Goal: Task Accomplishment & Management: Use online tool/utility

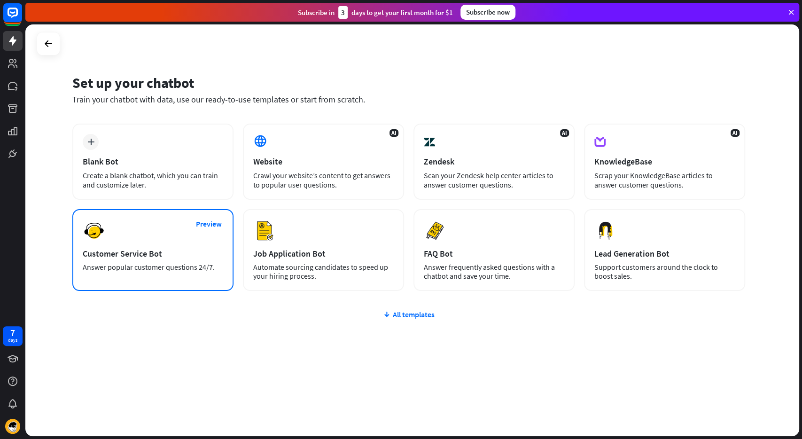
click at [195, 246] on div "Preview Customer Service Bot Answer popular customer questions 24/7." at bounding box center [152, 250] width 161 height 82
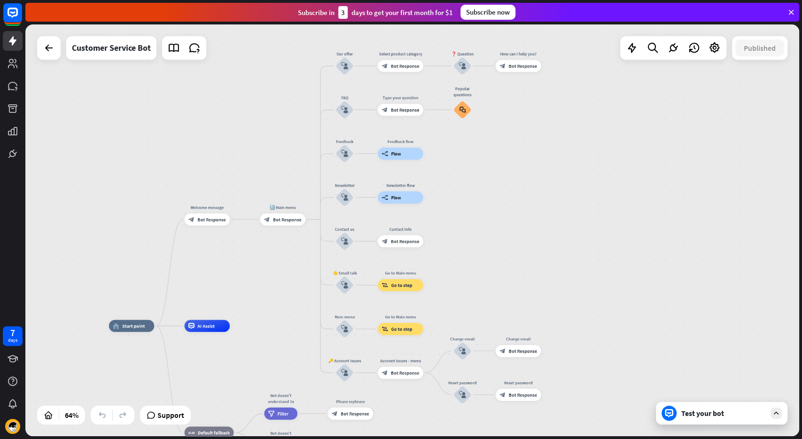
drag, startPoint x: 605, startPoint y: 159, endPoint x: 484, endPoint y: 240, distance: 146.1
click at [484, 240] on div "home_2 Start point Welcome message block_bot_response Bot Response 🔙 Main menu …" at bounding box center [411, 229] width 773 height 411
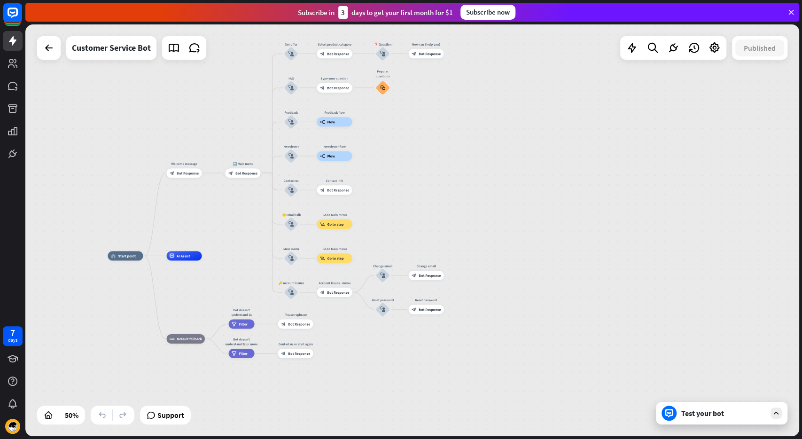
drag, startPoint x: 479, startPoint y: 235, endPoint x: 394, endPoint y: 186, distance: 98.4
click at [394, 186] on div "home_2 Start point Welcome message block_bot_response Bot Response 🔙 Main menu …" at bounding box center [411, 229] width 773 height 411
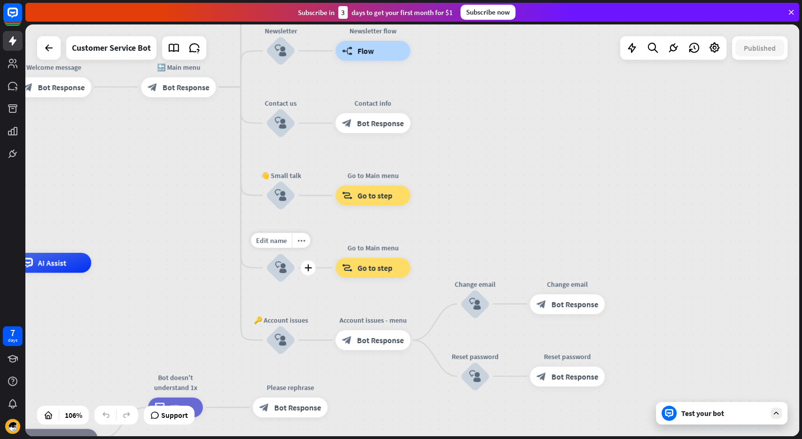
click at [278, 266] on icon "block_user_input" at bounding box center [281, 268] width 12 height 12
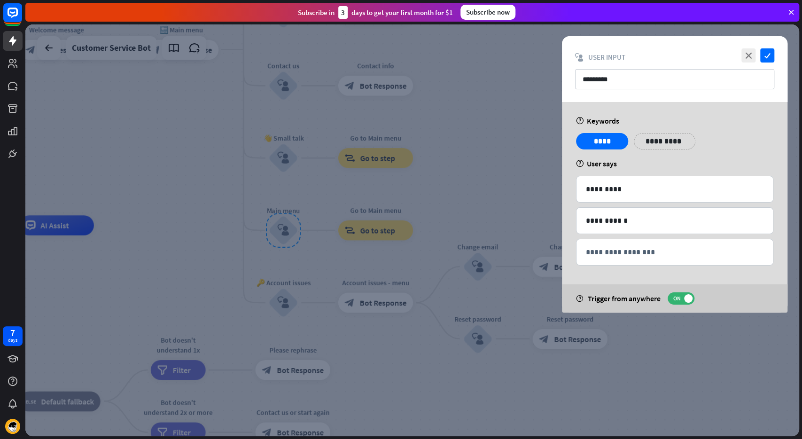
click at [489, 177] on div at bounding box center [411, 229] width 773 height 411
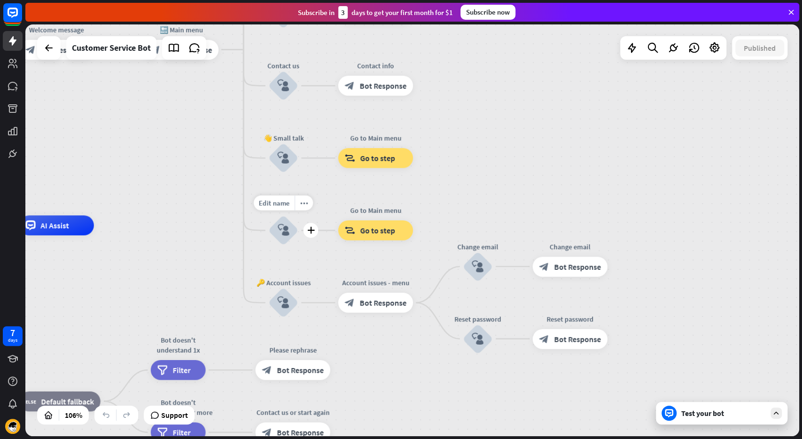
click at [288, 228] on icon "block_user_input" at bounding box center [283, 230] width 12 height 12
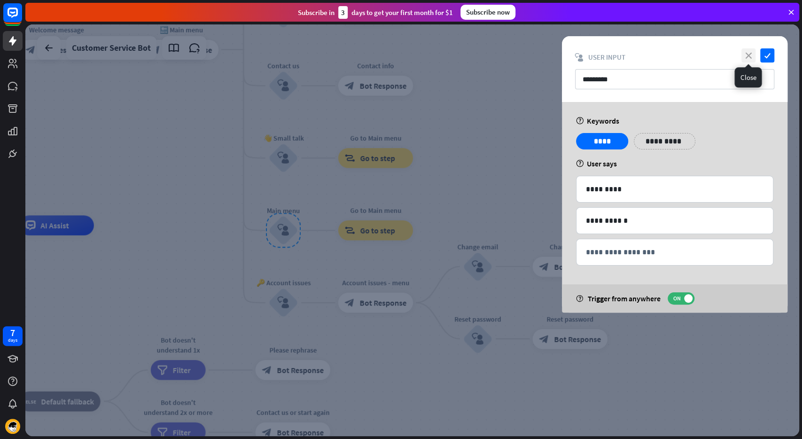
click at [745, 55] on icon "close" at bounding box center [748, 55] width 14 height 14
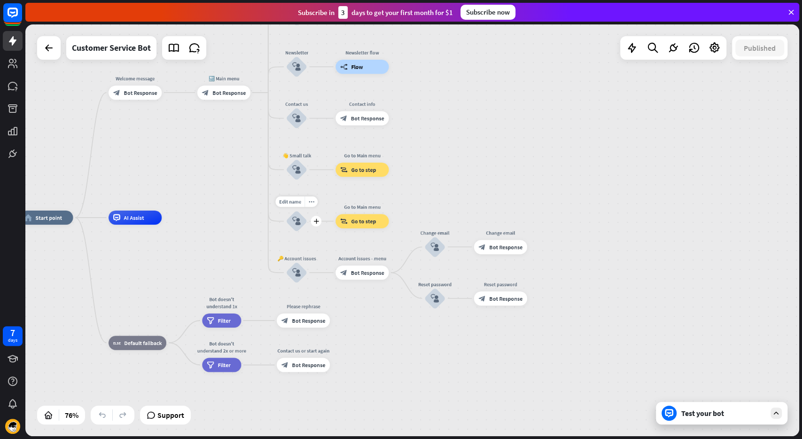
click at [294, 219] on icon "block_user_input" at bounding box center [296, 220] width 8 height 8
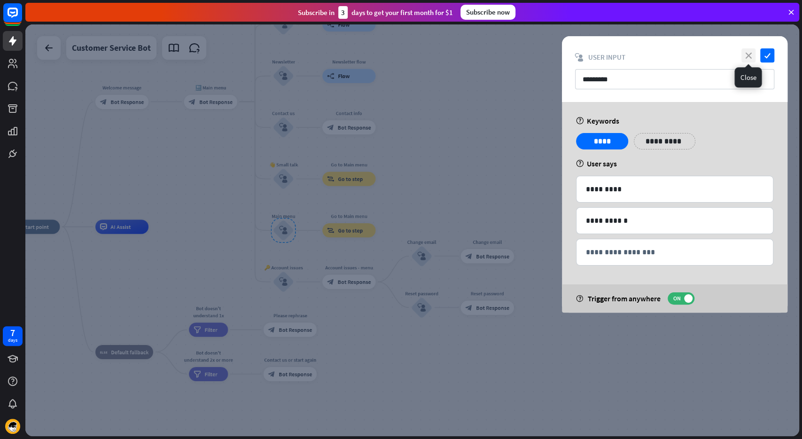
click at [747, 55] on icon "close" at bounding box center [748, 55] width 14 height 14
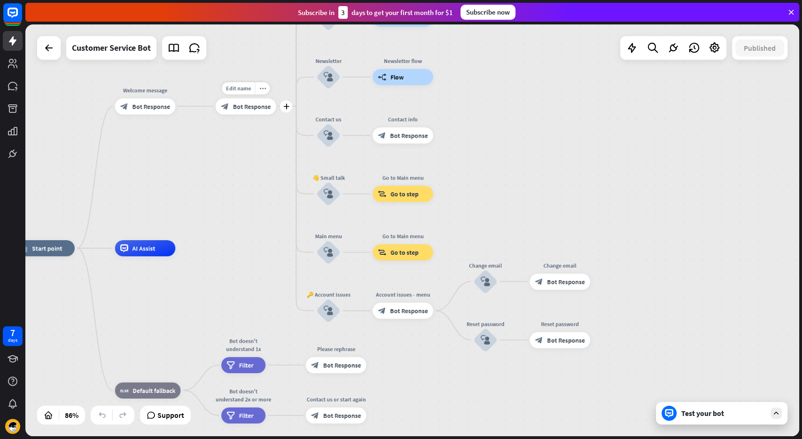
click at [259, 106] on span "Bot Response" at bounding box center [252, 106] width 38 height 8
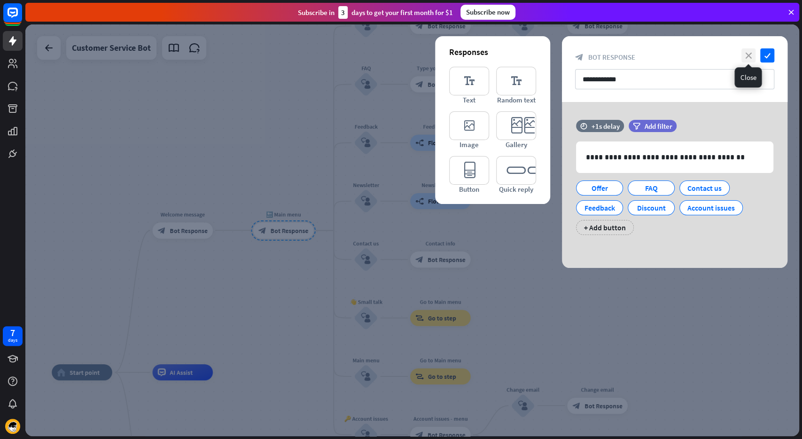
click at [745, 57] on icon "close" at bounding box center [748, 55] width 14 height 14
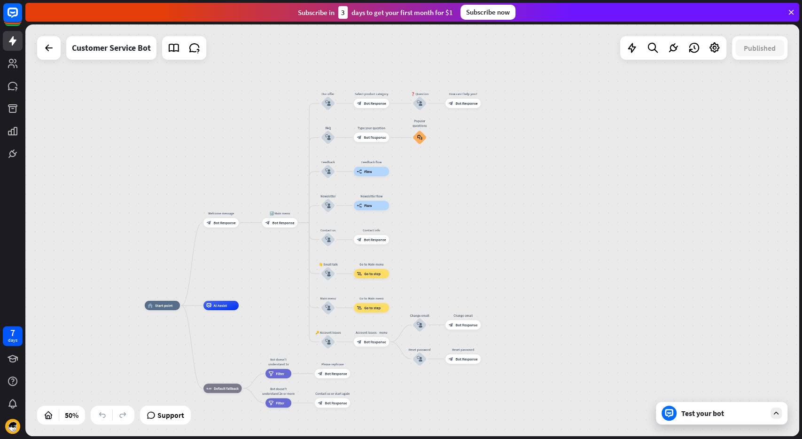
drag, startPoint x: 612, startPoint y: 205, endPoint x: 501, endPoint y: 244, distance: 117.3
click at [493, 243] on div "home_2 Start point Welcome message block_bot_response Bot Response 🔙 Main menu …" at bounding box center [411, 229] width 773 height 411
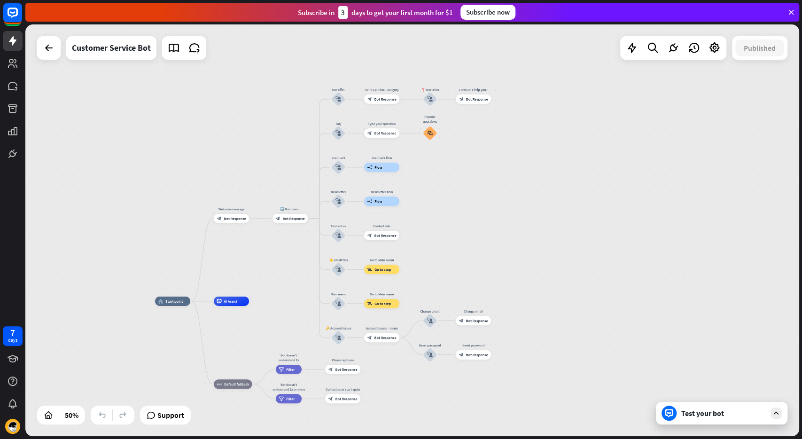
drag, startPoint x: 463, startPoint y: 235, endPoint x: 474, endPoint y: 231, distance: 11.2
click at [474, 231] on div "home_2 Start point Welcome message block_bot_response Bot Response 🔙 Main menu …" at bounding box center [411, 229] width 773 height 411
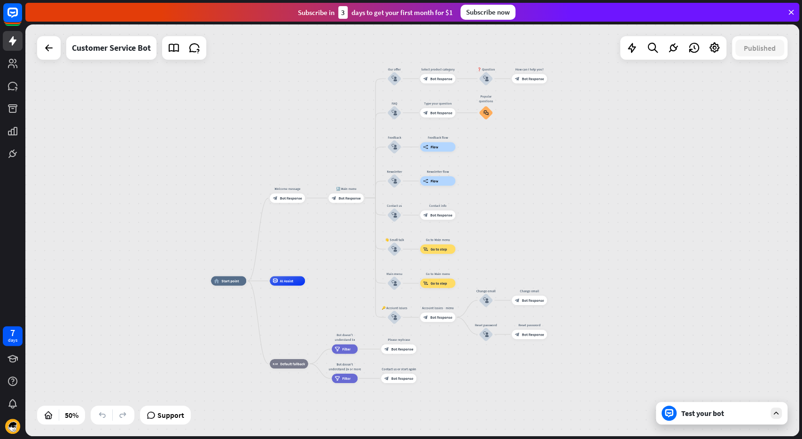
drag, startPoint x: 656, startPoint y: 212, endPoint x: 594, endPoint y: 207, distance: 62.2
click at [594, 207] on div "home_2 Start point Welcome message block_bot_response Bot Response 🔙 Main menu …" at bounding box center [411, 229] width 773 height 411
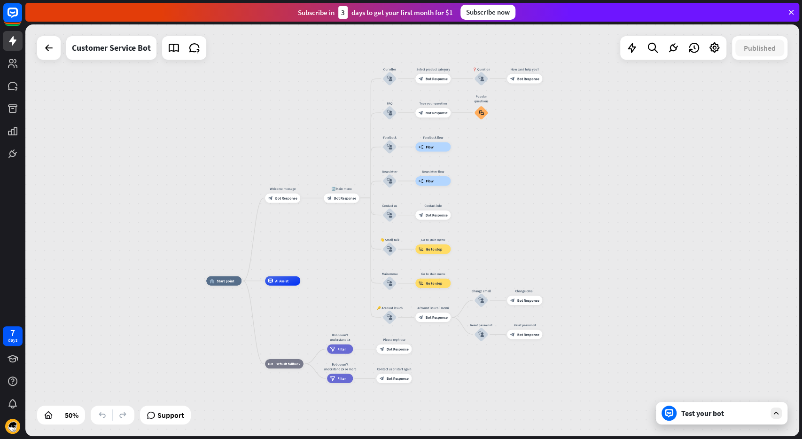
drag, startPoint x: 548, startPoint y: 193, endPoint x: 564, endPoint y: 195, distance: 16.6
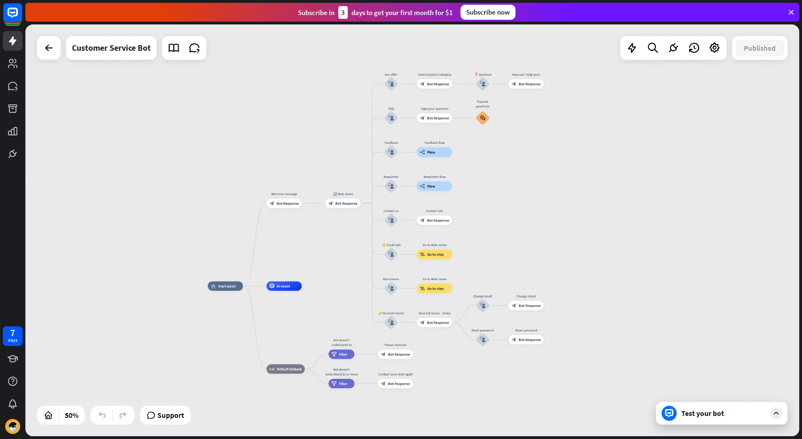
click at [566, 195] on div "home_2 Start point Welcome message block_bot_response Bot Response 🔙 Main menu …" at bounding box center [411, 229] width 773 height 411
click at [709, 53] on icon at bounding box center [714, 48] width 12 height 12
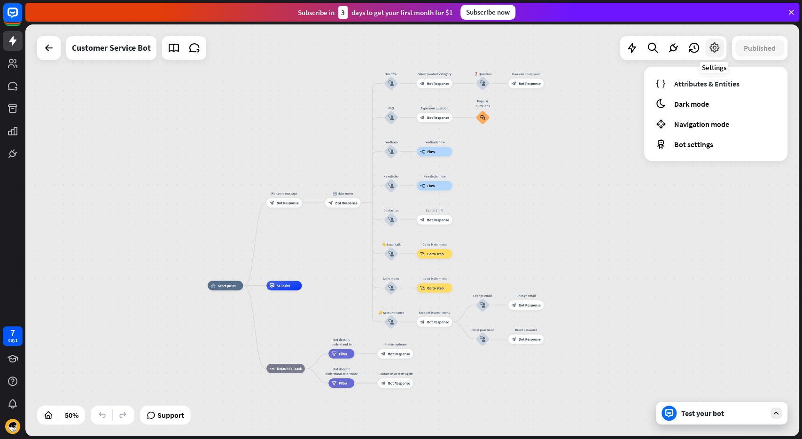
click at [709, 49] on icon at bounding box center [714, 48] width 12 height 12
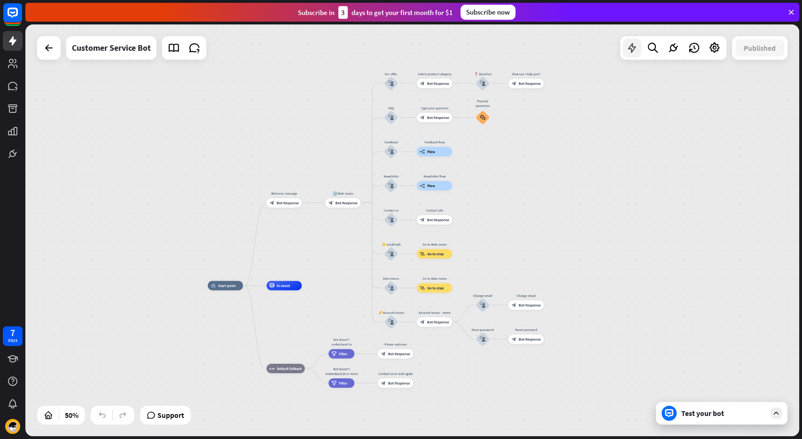
click at [626, 48] on icon at bounding box center [632, 48] width 12 height 12
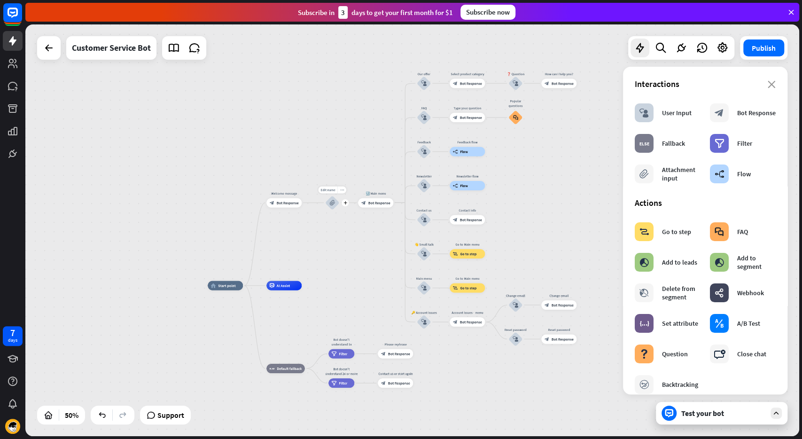
click at [330, 202] on icon "block_attachment" at bounding box center [332, 203] width 6 height 6
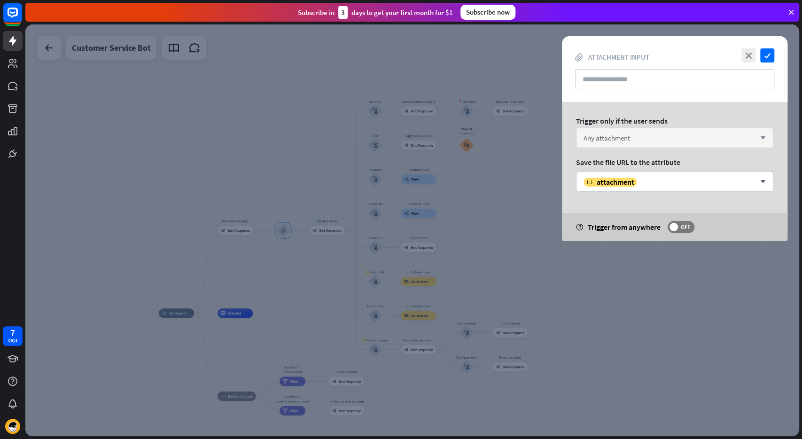
click at [622, 141] on span "Any attachment" at bounding box center [606, 137] width 46 height 9
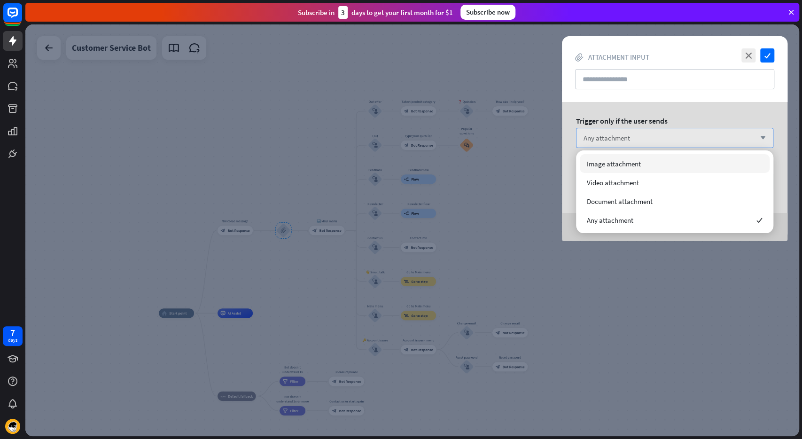
click at [620, 141] on span "Any attachment" at bounding box center [606, 137] width 46 height 9
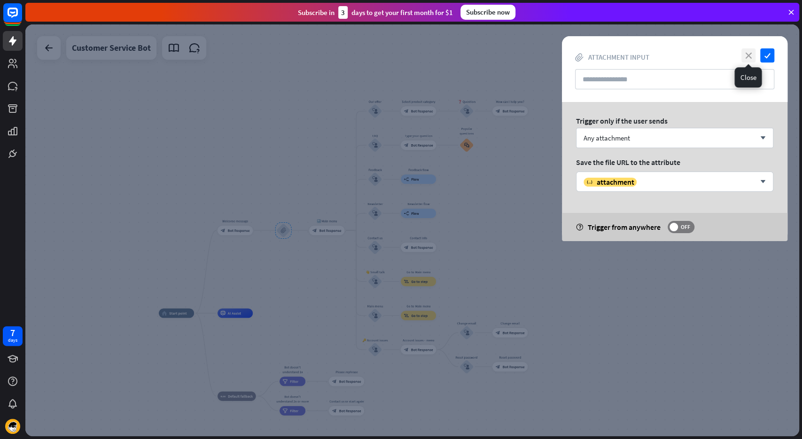
click at [746, 58] on icon "close" at bounding box center [748, 55] width 14 height 14
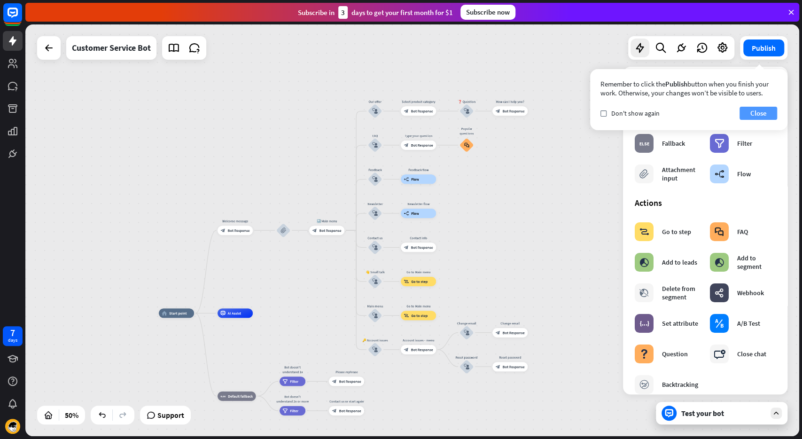
click at [766, 111] on button "Close" at bounding box center [758, 113] width 38 height 13
click at [642, 118] on div "check Don't show again Close" at bounding box center [688, 113] width 177 height 13
click at [755, 111] on button "Close" at bounding box center [758, 113] width 38 height 13
click at [755, 117] on button "Close" at bounding box center [758, 113] width 38 height 13
click at [762, 111] on button "Close" at bounding box center [758, 113] width 38 height 13
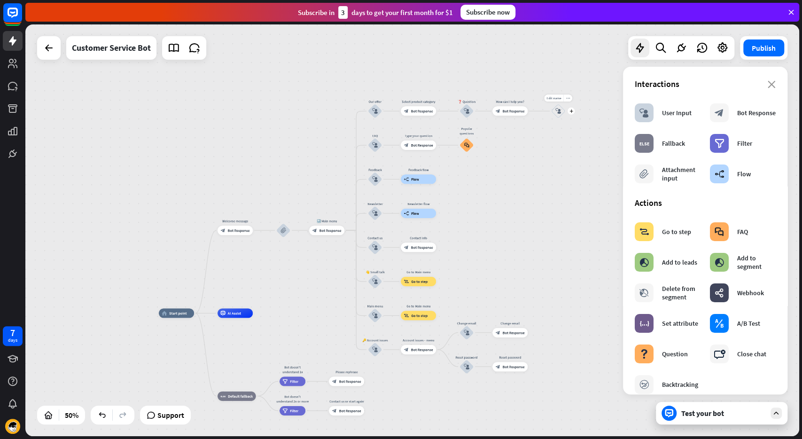
click at [561, 113] on div "block_user_input" at bounding box center [558, 111] width 14 height 14
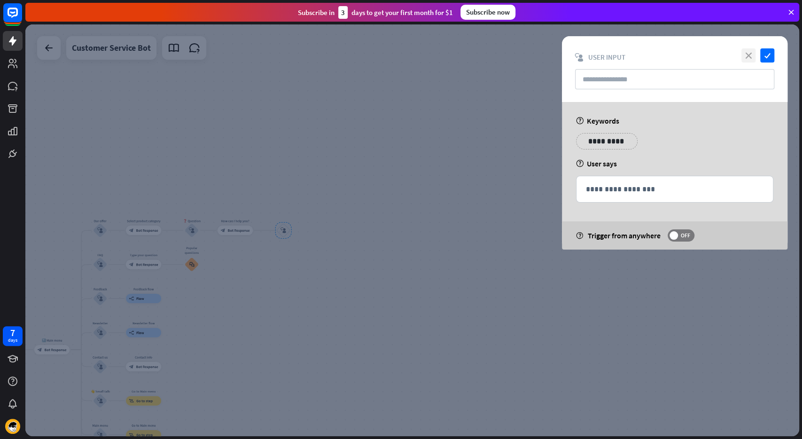
click at [749, 57] on icon "close" at bounding box center [748, 55] width 14 height 14
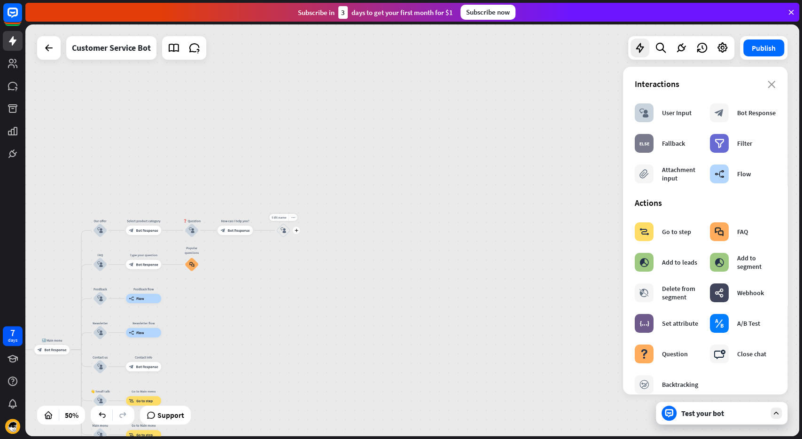
click at [279, 232] on div "block_user_input" at bounding box center [283, 230] width 14 height 14
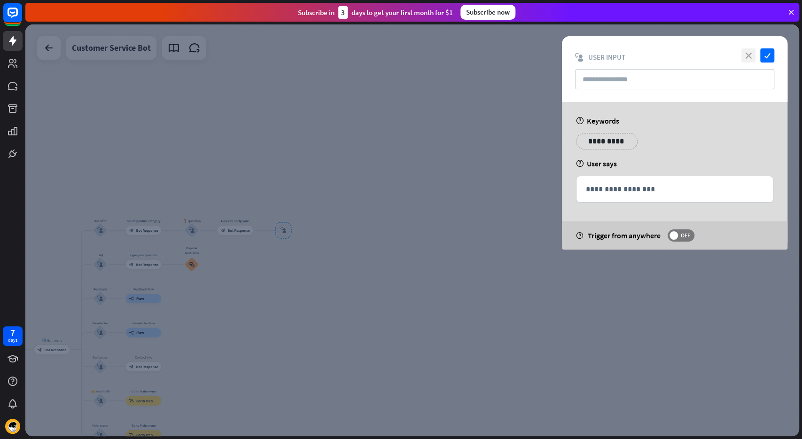
click at [741, 54] on icon "close" at bounding box center [748, 55] width 14 height 14
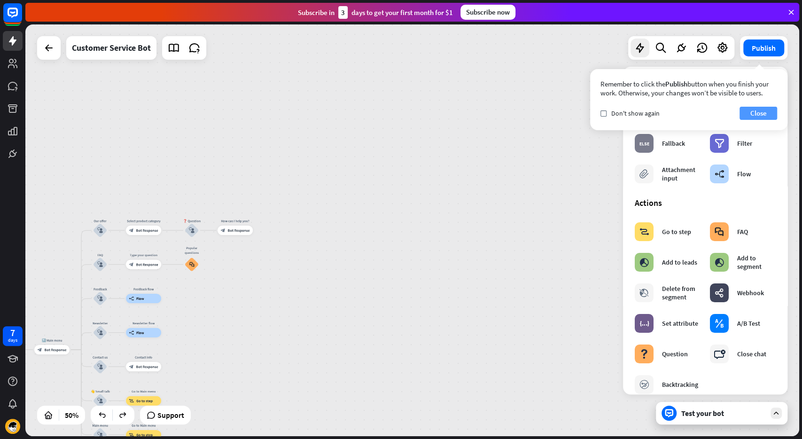
click at [759, 110] on button "Close" at bounding box center [758, 113] width 38 height 13
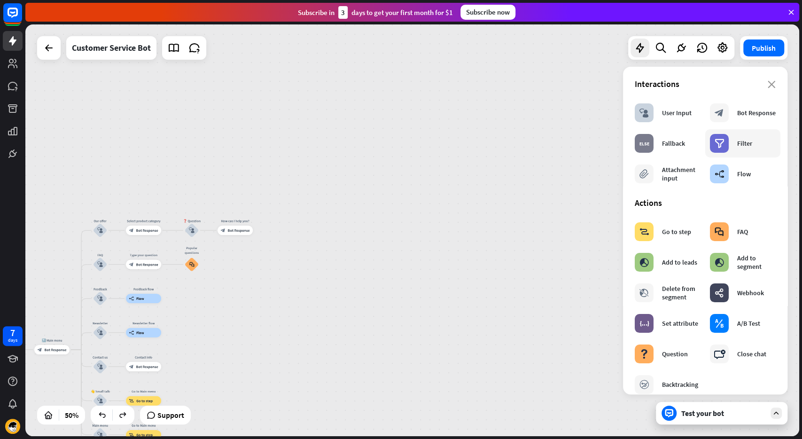
click at [719, 142] on icon "filter" at bounding box center [719, 143] width 10 height 9
drag, startPoint x: 199, startPoint y: 317, endPoint x: 419, endPoint y: 193, distance: 252.9
drag, startPoint x: 283, startPoint y: 361, endPoint x: 370, endPoint y: 330, distance: 92.0
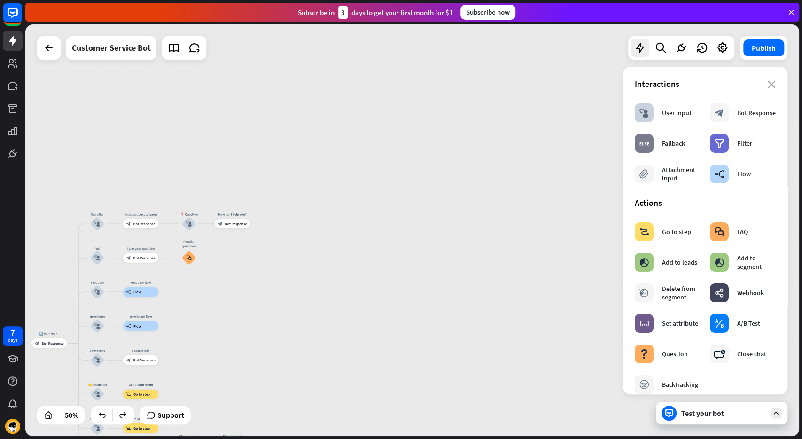
drag, startPoint x: 357, startPoint y: 337, endPoint x: 484, endPoint y: 276, distance: 140.7
click at [484, 276] on div "home_2 Start point Welcome message block_bot_response Bot Response block_attach…" at bounding box center [411, 229] width 773 height 411
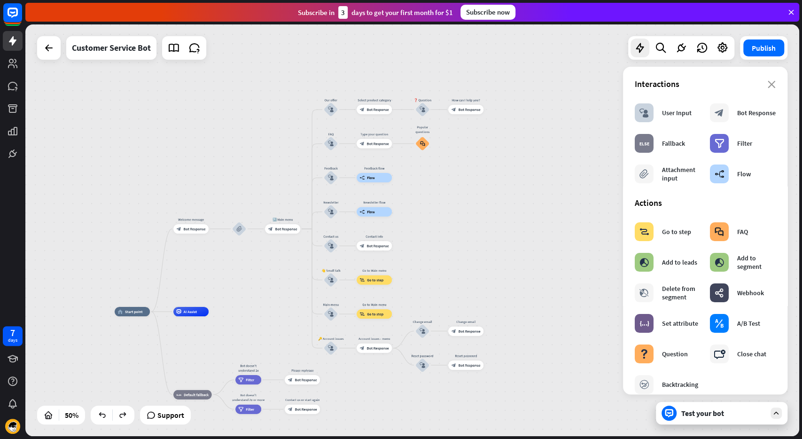
drag, startPoint x: 461, startPoint y: 236, endPoint x: 313, endPoint y: 241, distance: 147.6
click at [460, 235] on div "home_2 Start point Welcome message block_bot_response Bot Response block_attach…" at bounding box center [411, 229] width 773 height 411
click at [240, 232] on div "block_attachment" at bounding box center [239, 228] width 14 height 14
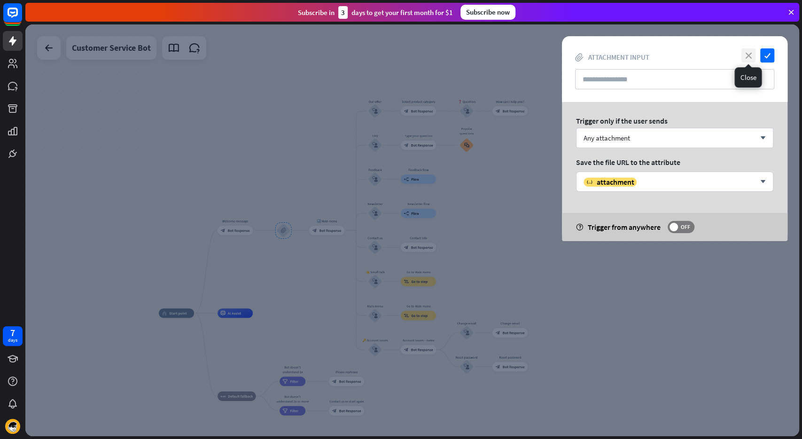
click at [749, 56] on icon "close" at bounding box center [748, 55] width 14 height 14
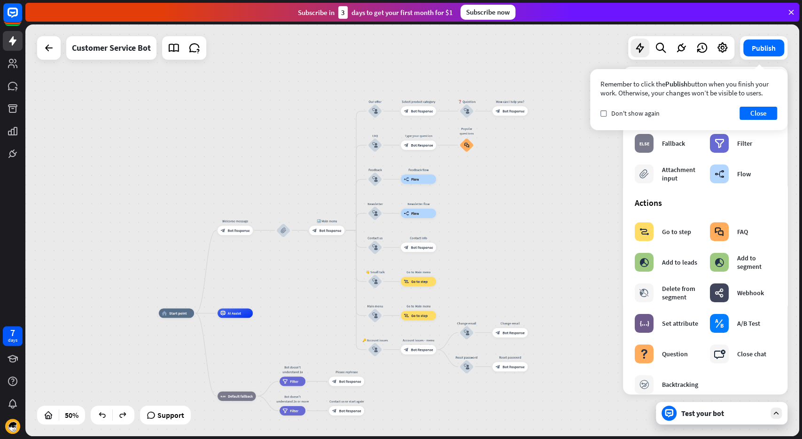
click at [774, 84] on div "Remember to click the Publish button when you finish your work. Otherwise, your…" at bounding box center [688, 88] width 177 height 18
click at [755, 111] on button "Close" at bounding box center [758, 113] width 38 height 13
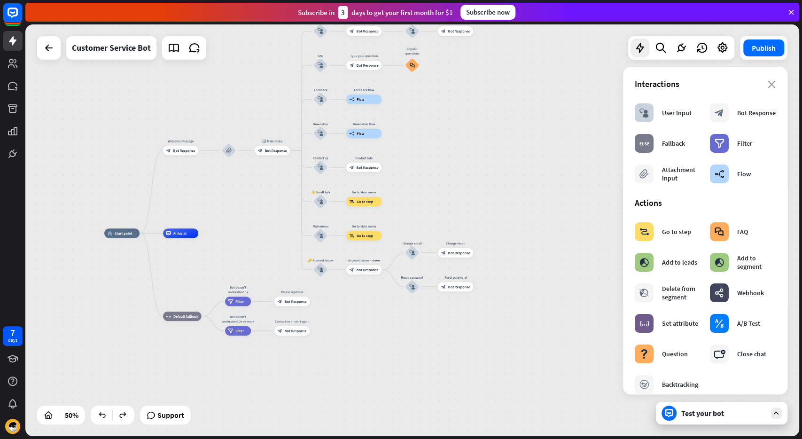
drag, startPoint x: 577, startPoint y: 239, endPoint x: 522, endPoint y: 151, distance: 104.6
click at [522, 151] on div "home_2 Start point Welcome message block_bot_response Bot Response block_attach…" at bounding box center [411, 229] width 773 height 411
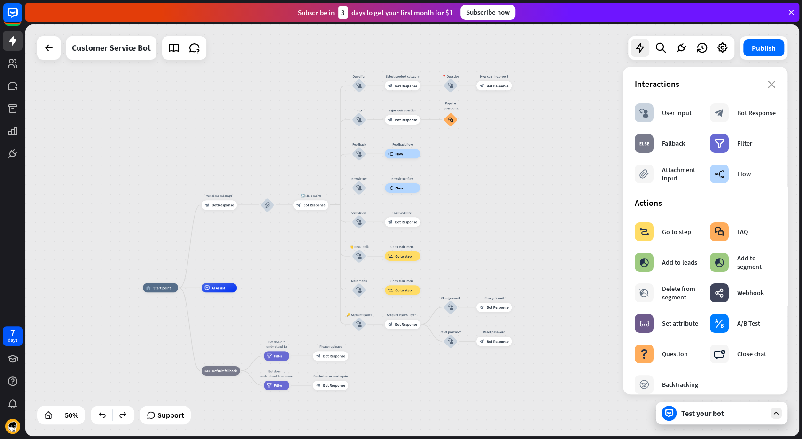
drag, startPoint x: 488, startPoint y: 126, endPoint x: 527, endPoint y: 188, distance: 73.6
click at [527, 190] on div "home_2 Start point Welcome message block_bot_response Bot Response block_attach…" at bounding box center [411, 229] width 773 height 411
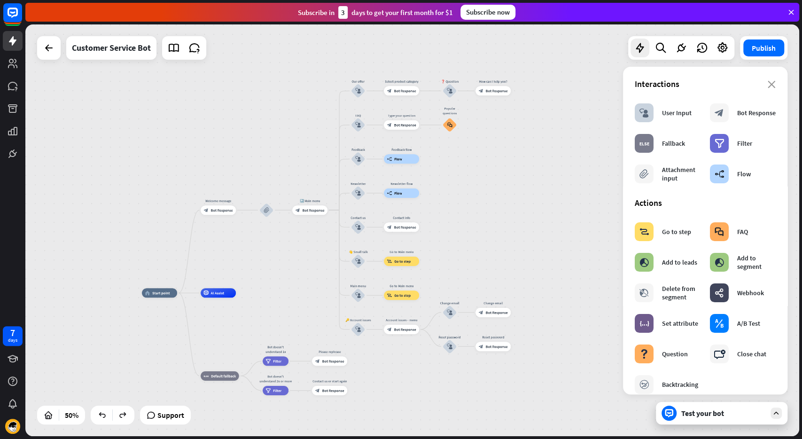
click at [517, 161] on div "home_2 Start point Welcome message block_bot_response Bot Response block_attach…" at bounding box center [411, 229] width 773 height 411
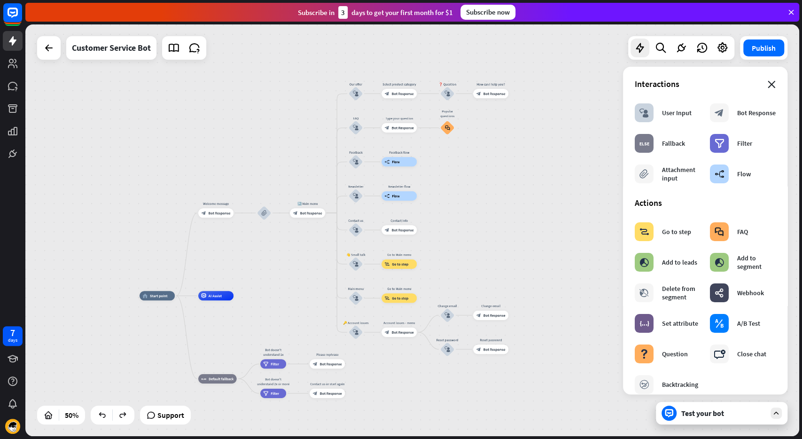
click at [771, 83] on icon "close" at bounding box center [771, 85] width 8 height 8
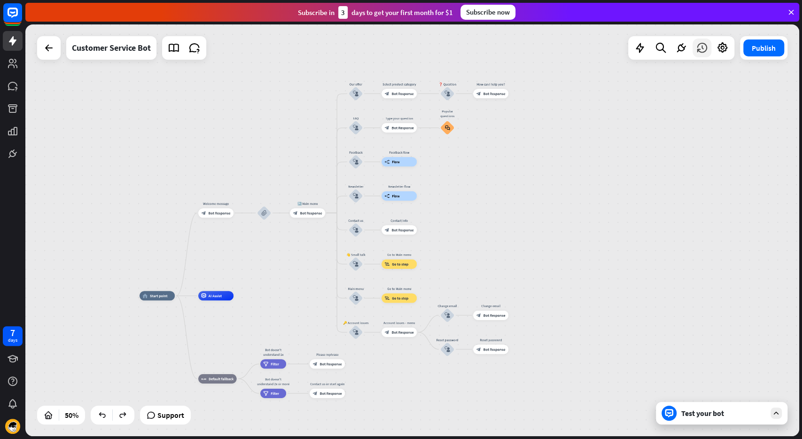
click at [704, 50] on icon at bounding box center [701, 48] width 12 height 12
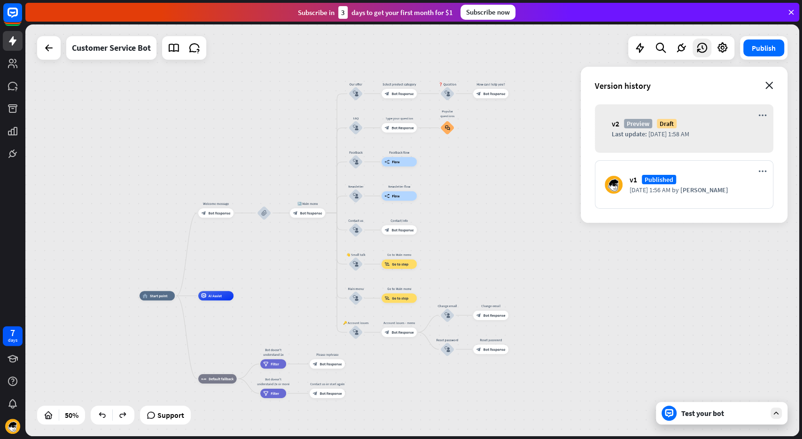
click at [772, 84] on icon "close" at bounding box center [769, 86] width 8 height 8
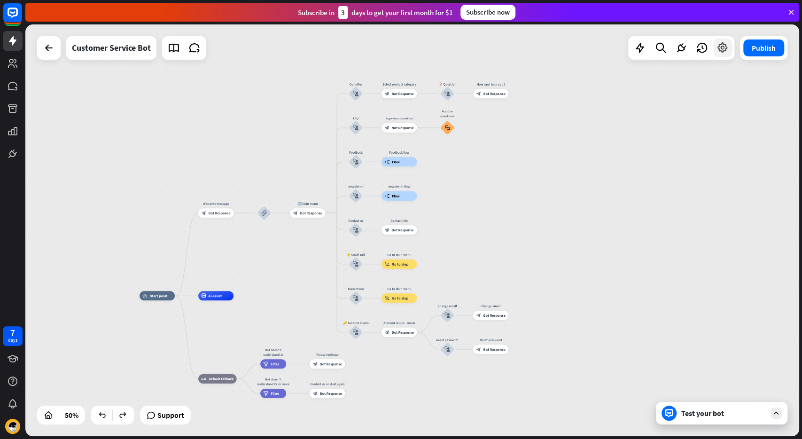
click at [723, 49] on icon at bounding box center [722, 48] width 12 height 12
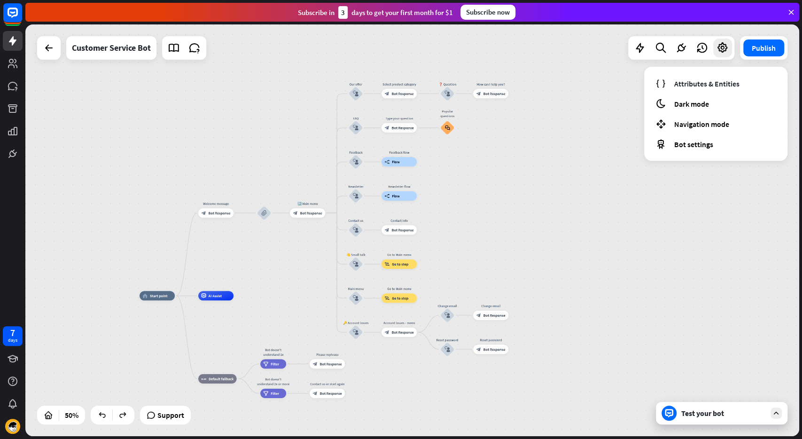
click at [597, 86] on div "home_2 Start point Welcome message block_bot_response Bot Response block_attach…" at bounding box center [411, 229] width 773 height 411
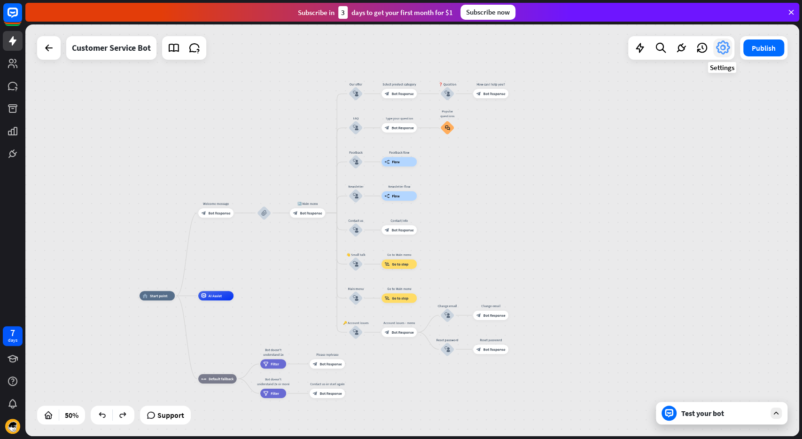
click at [718, 53] on icon at bounding box center [722, 47] width 17 height 17
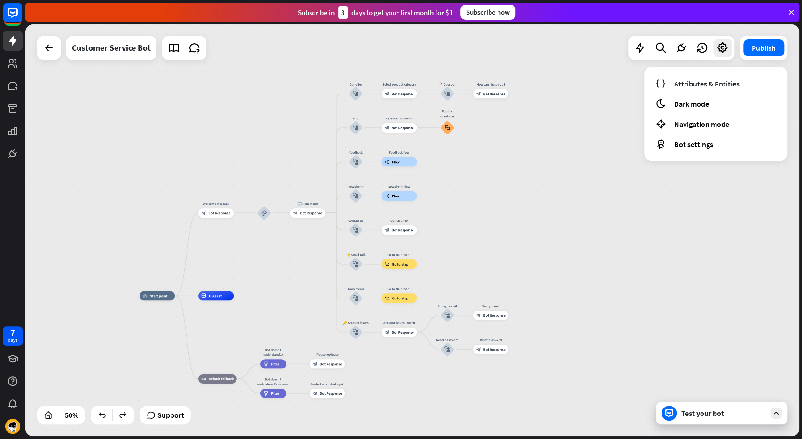
click at [581, 85] on div "home_2 Start point Welcome message block_bot_response Bot Response block_attach…" at bounding box center [411, 229] width 773 height 411
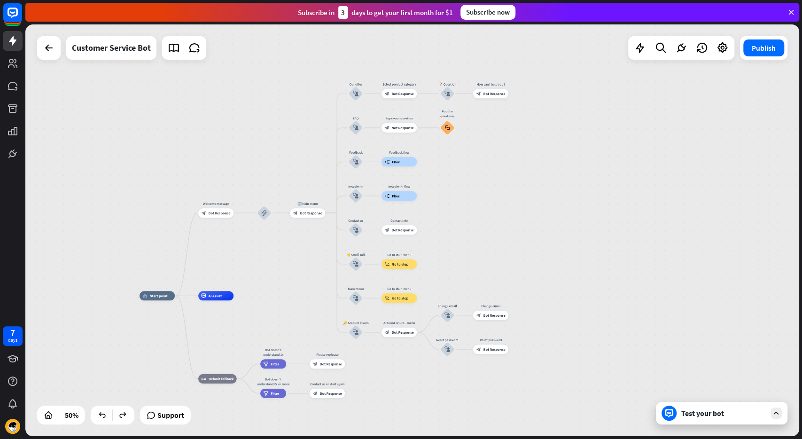
drag, startPoint x: 186, startPoint y: 170, endPoint x: 182, endPoint y: 135, distance: 36.0
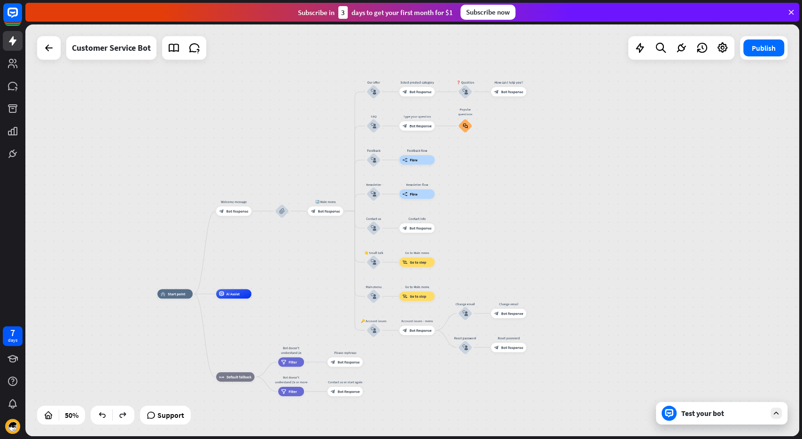
drag, startPoint x: 186, startPoint y: 146, endPoint x: 220, endPoint y: 147, distance: 33.8
click at [203, 143] on div "home_2 Start point Welcome message block_bot_response Bot Response block_attach…" at bounding box center [411, 229] width 773 height 411
click at [12, 22] on rect at bounding box center [12, 12] width 21 height 21
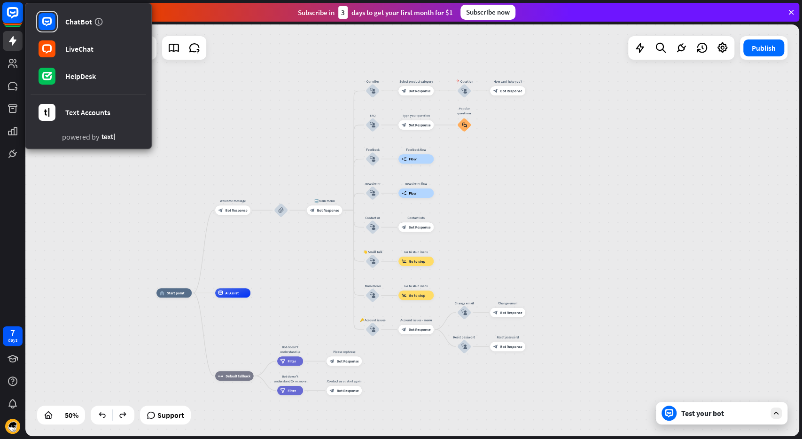
click at [8, 14] on icon at bounding box center [12, 12] width 11 height 11
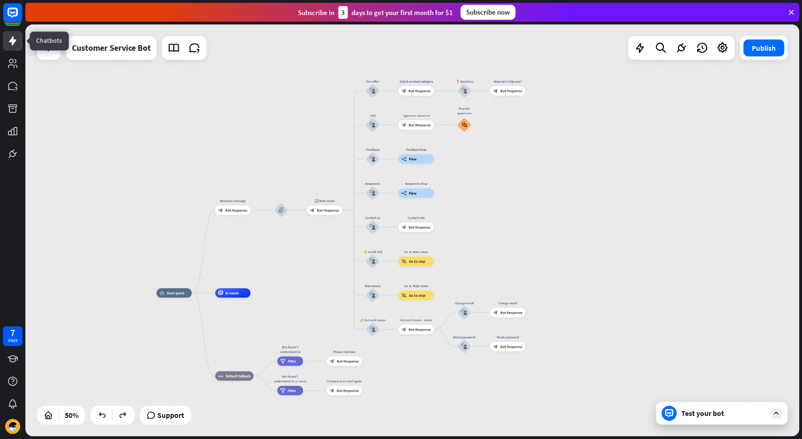
click at [12, 42] on icon at bounding box center [13, 40] width 8 height 9
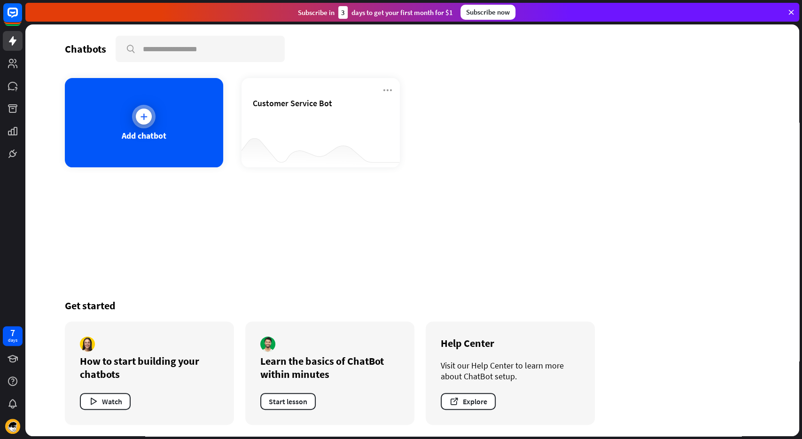
click at [106, 139] on div "Add chatbot" at bounding box center [144, 122] width 158 height 89
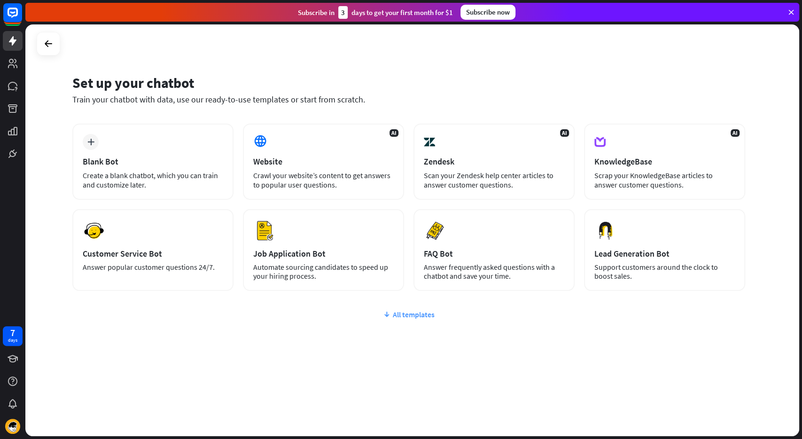
click at [418, 317] on div "All templates" at bounding box center [408, 313] width 672 height 9
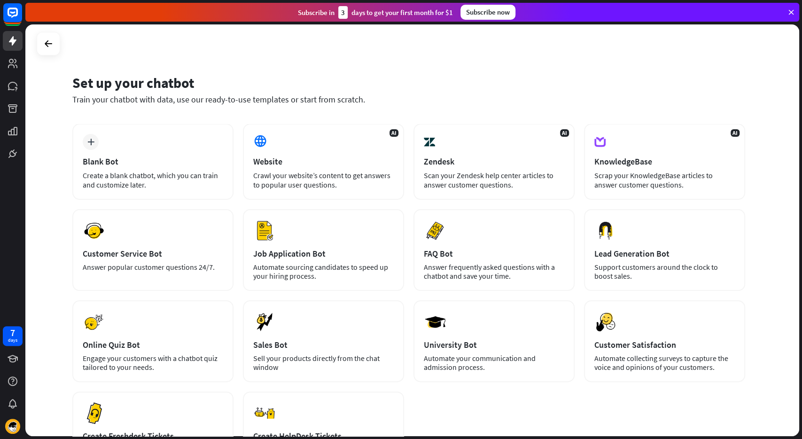
click at [415, 81] on div "Set up your chatbot" at bounding box center [408, 83] width 672 height 18
click at [433, 106] on div "Set up your chatbot Train your chatbot with data, use our ready-to-use template…" at bounding box center [408, 95] width 672 height 57
click at [266, 89] on div "Set up your chatbot" at bounding box center [408, 83] width 672 height 18
drag, startPoint x: 278, startPoint y: 111, endPoint x: 274, endPoint y: 103, distance: 9.5
click at [278, 111] on div "Set up your chatbot Train your chatbot with data, use our ready-to-use template…" at bounding box center [408, 95] width 672 height 57
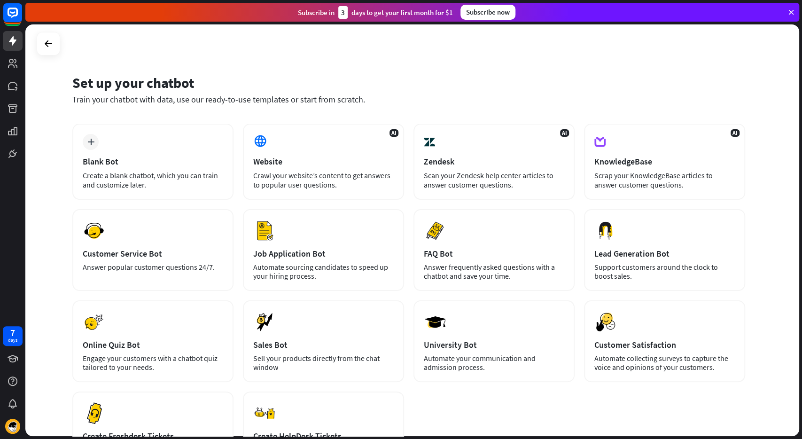
click at [274, 103] on div "Train your chatbot with data, use our ready-to-use templates or start from scra…" at bounding box center [408, 99] width 672 height 11
click at [273, 102] on div "Train your chatbot with data, use our ready-to-use templates or start from scra…" at bounding box center [408, 99] width 672 height 11
click at [258, 99] on div "Train your chatbot with data, use our ready-to-use templates or start from scra…" at bounding box center [408, 99] width 672 height 11
click at [232, 101] on div "Train your chatbot with data, use our ready-to-use templates or start from scra…" at bounding box center [408, 99] width 672 height 11
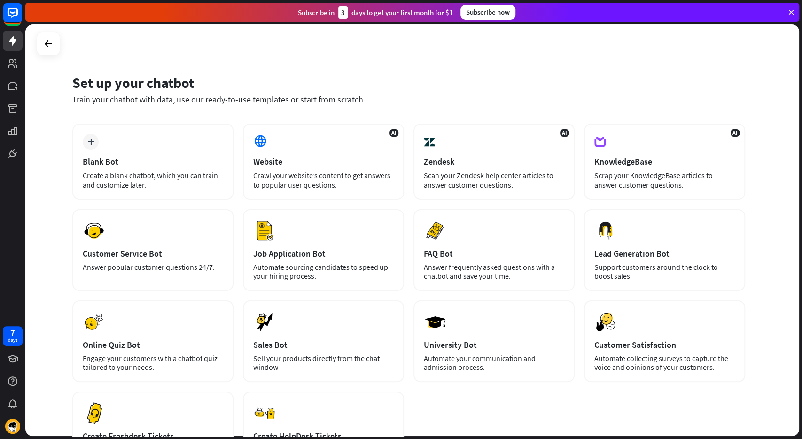
click at [232, 101] on div "Train your chatbot with data, use our ready-to-use templates or start from scra…" at bounding box center [408, 99] width 672 height 11
click at [204, 89] on div "Set up your chatbot" at bounding box center [408, 83] width 672 height 18
click at [207, 97] on div "Train your chatbot with data, use our ready-to-use templates or start from scra…" at bounding box center [408, 99] width 672 height 11
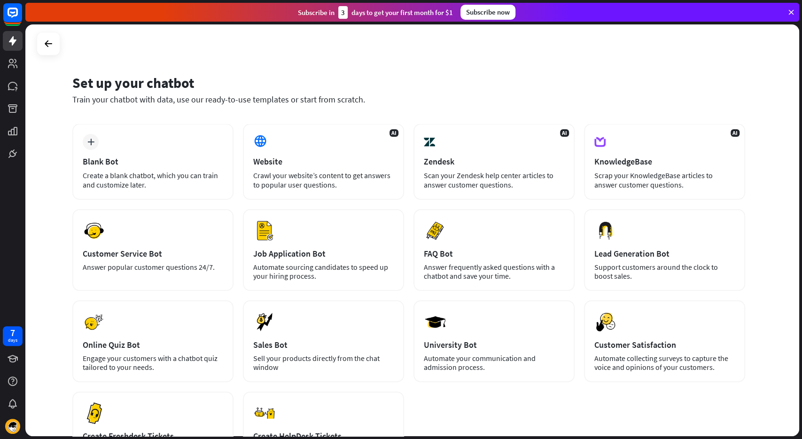
click at [209, 99] on div "Train your chatbot with data, use our ready-to-use templates or start from scra…" at bounding box center [408, 99] width 672 height 11
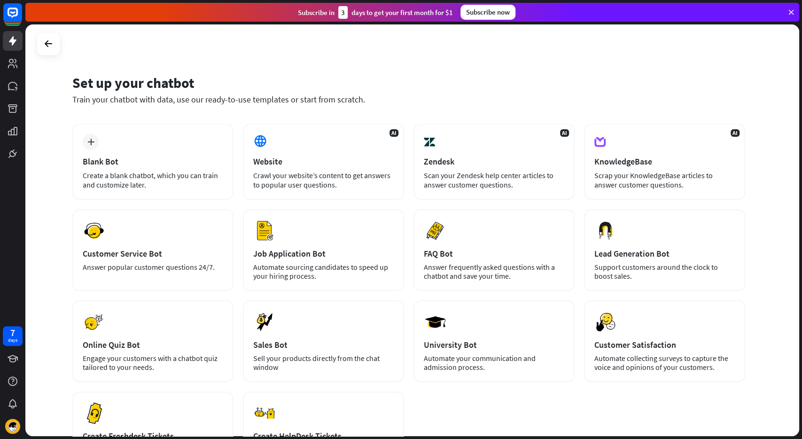
click at [213, 103] on div "Train your chatbot with data, use our ready-to-use templates or start from scra…" at bounding box center [408, 99] width 672 height 11
click at [315, 98] on div "Train your chatbot with data, use our ready-to-use templates or start from scra…" at bounding box center [408, 99] width 672 height 11
click at [316, 105] on div "Train your chatbot with data, use our ready-to-use templates or start from scra…" at bounding box center [408, 99] width 672 height 11
click at [313, 102] on div "Train your chatbot with data, use our ready-to-use templates or start from scra…" at bounding box center [408, 99] width 672 height 11
click at [428, 61] on div "Set up your chatbot Train your chatbot with data, use our ready-to-use template…" at bounding box center [411, 229] width 773 height 411
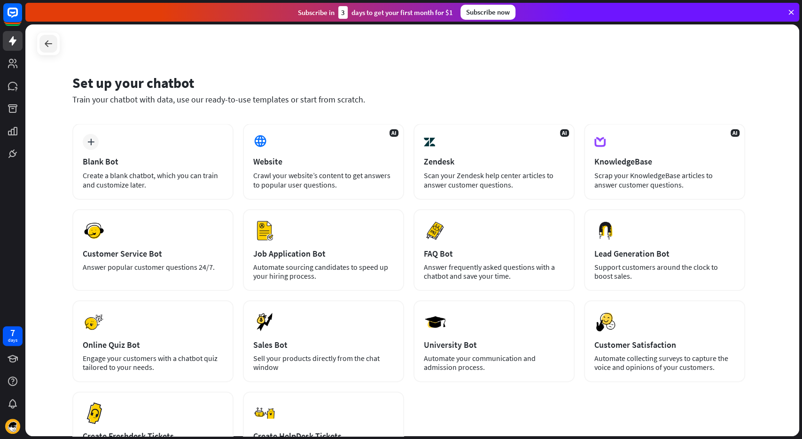
click at [50, 46] on icon at bounding box center [48, 43] width 11 height 11
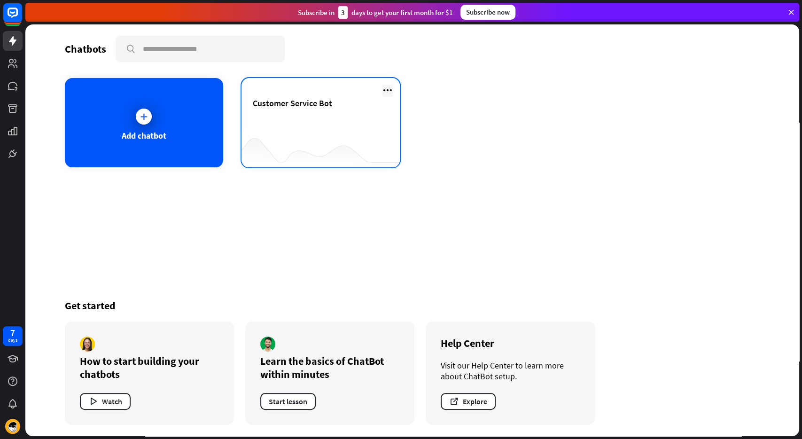
click at [387, 88] on icon at bounding box center [387, 90] width 11 height 11
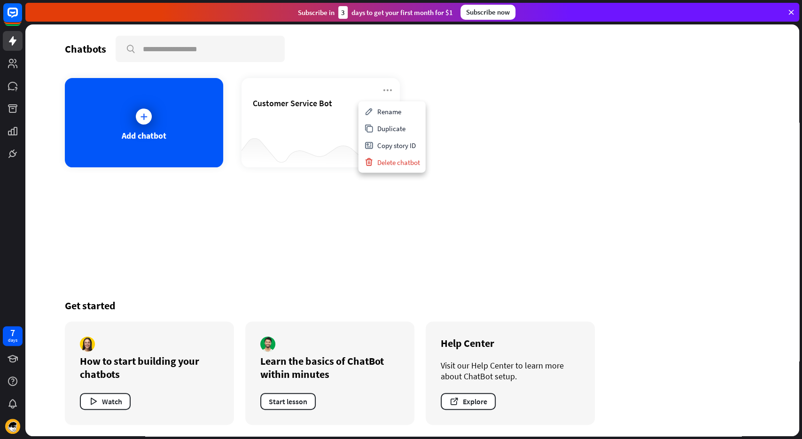
click at [454, 61] on div "Chatbots search" at bounding box center [412, 49] width 695 height 26
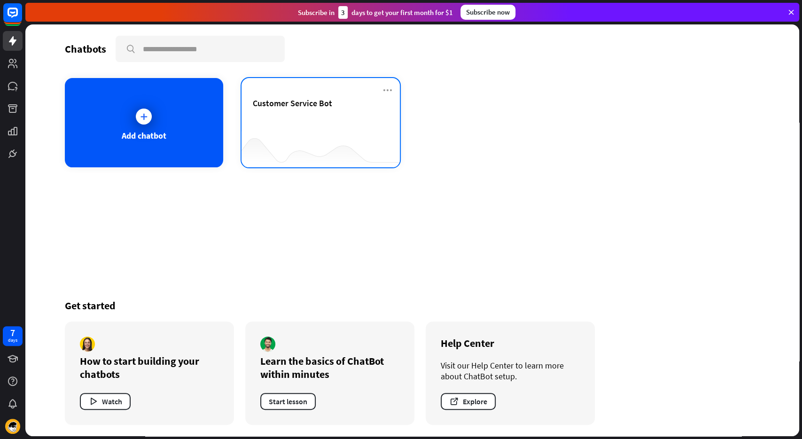
click at [354, 105] on div "Customer Service Bot" at bounding box center [321, 103] width 136 height 11
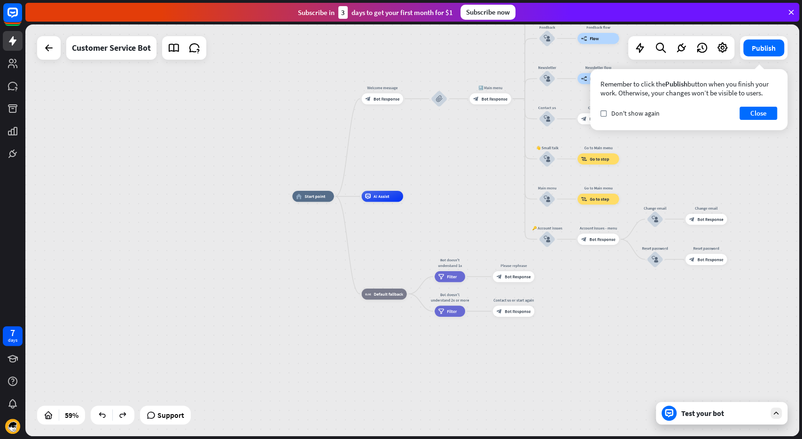
drag, startPoint x: 471, startPoint y: 140, endPoint x: 338, endPoint y: 217, distance: 153.6
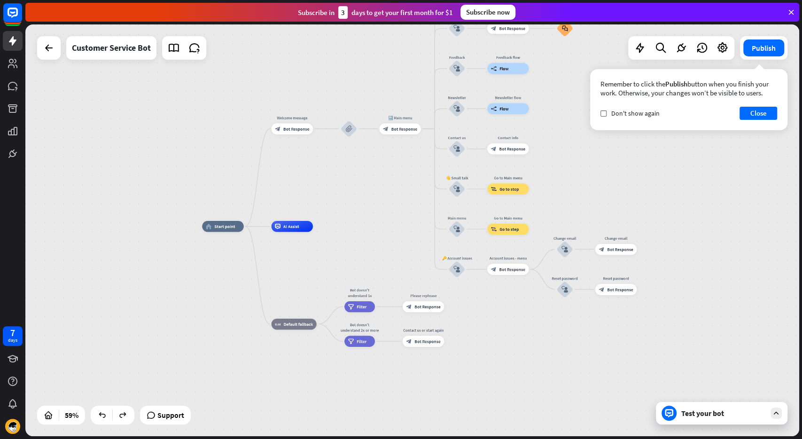
drag, startPoint x: 451, startPoint y: 151, endPoint x: 353, endPoint y: 185, distance: 104.3
click at [353, 185] on div "home_2 Start point Welcome message block_bot_response Bot Response block_attach…" at bounding box center [411, 229] width 773 height 411
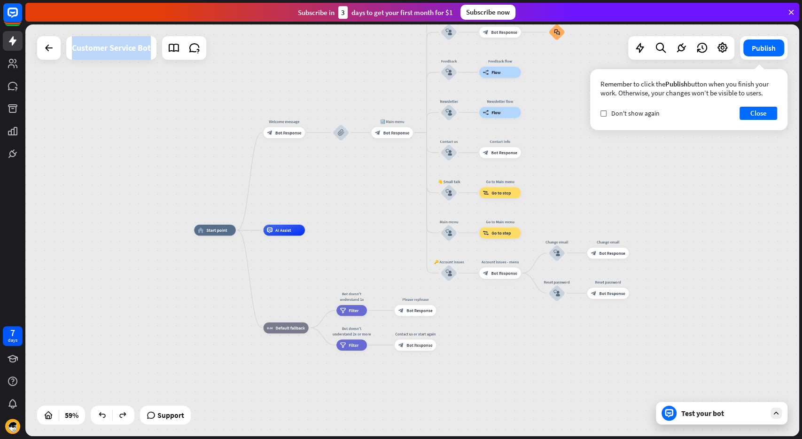
drag, startPoint x: 598, startPoint y: 121, endPoint x: 592, endPoint y: 140, distance: 20.2
click at [593, 140] on div "home_2 Start point Welcome message block_bot_response Bot Response block_attach…" at bounding box center [411, 229] width 773 height 411
click at [592, 140] on div "home_2 Start point Welcome message block_bot_response Bot Response block_attach…" at bounding box center [411, 229] width 773 height 411
click at [765, 115] on button "Close" at bounding box center [758, 113] width 38 height 13
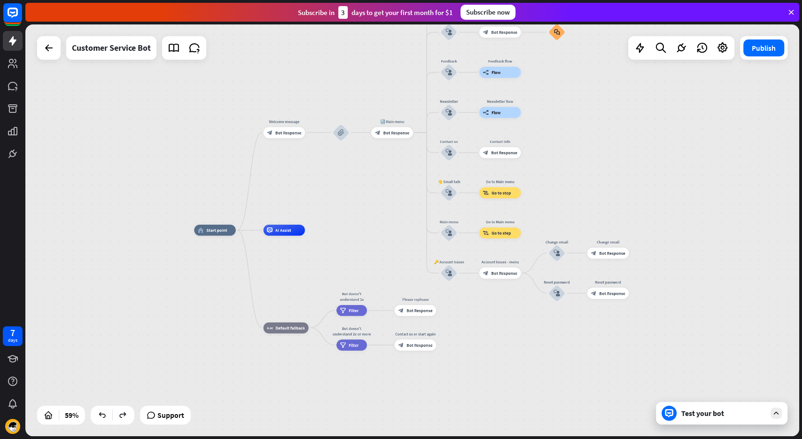
click at [778, 419] on div "Test your bot" at bounding box center [721, 413] width 131 height 23
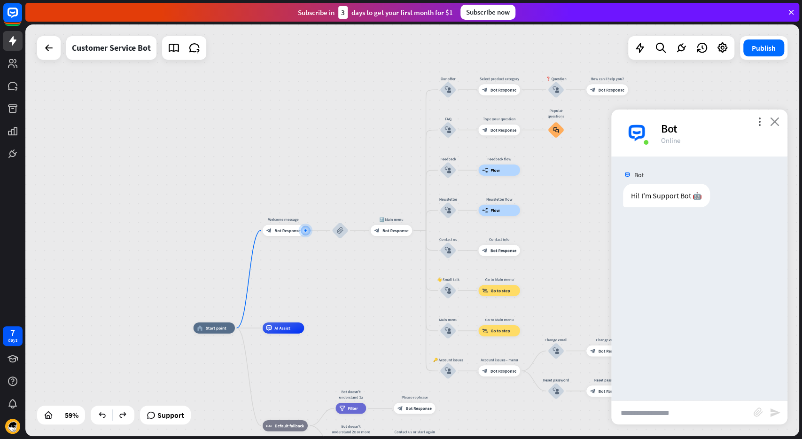
click at [773, 125] on icon "close" at bounding box center [774, 121] width 9 height 9
